Goal: Navigation & Orientation: Go to known website

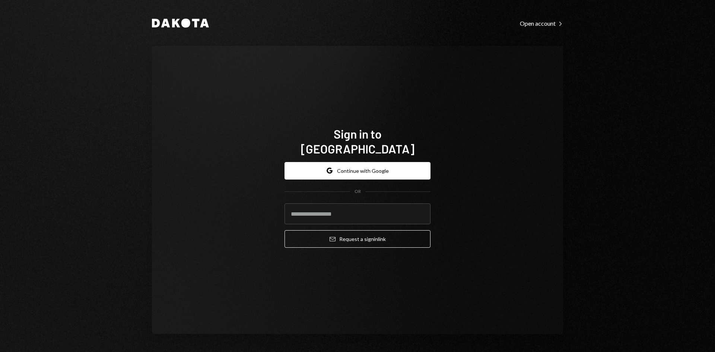
click at [0, 351] on com-1password-button at bounding box center [0, 352] width 0 height 0
click at [317, 209] on input "email" at bounding box center [357, 213] width 146 height 21
type input "**********"
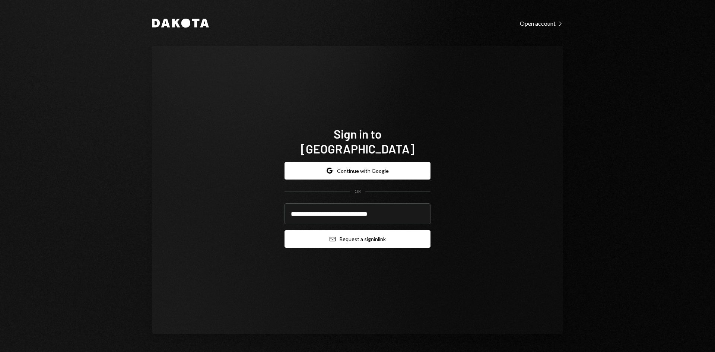
click at [354, 234] on button "Email Request a sign in link" at bounding box center [357, 238] width 146 height 17
